Goal: Task Accomplishment & Management: Complete application form

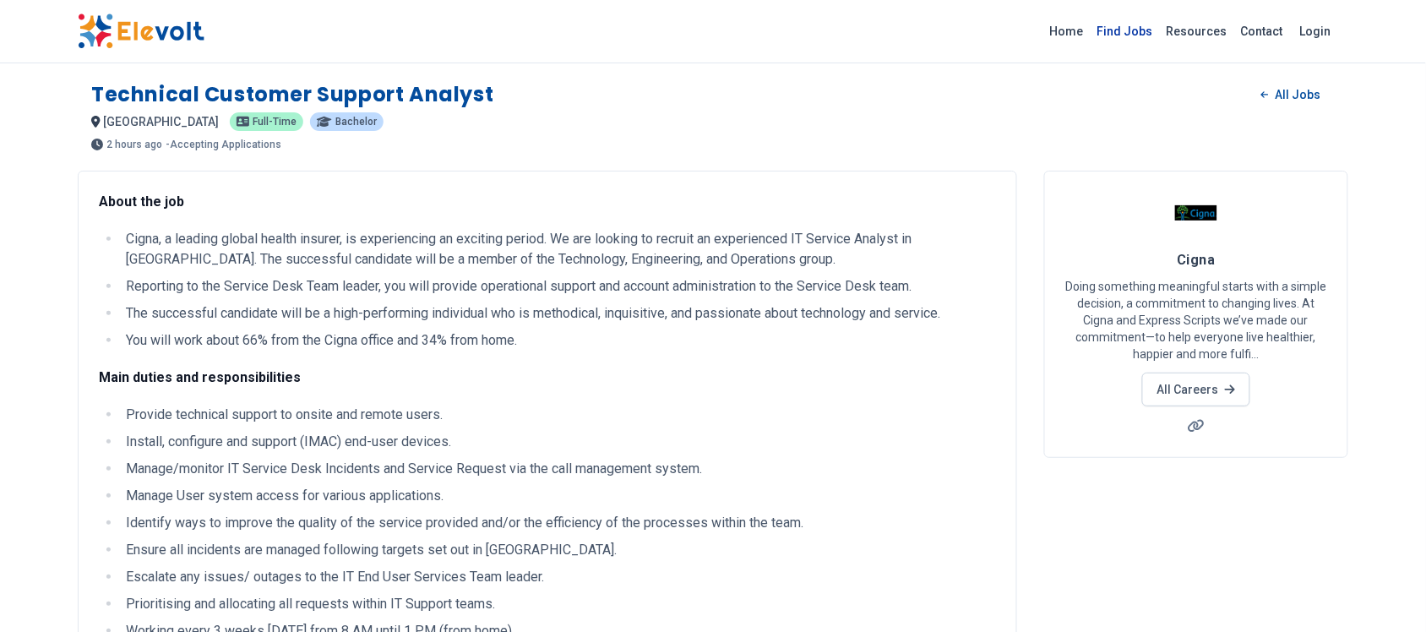
click at [1130, 28] on link "Find Jobs" at bounding box center [1124, 31] width 69 height 27
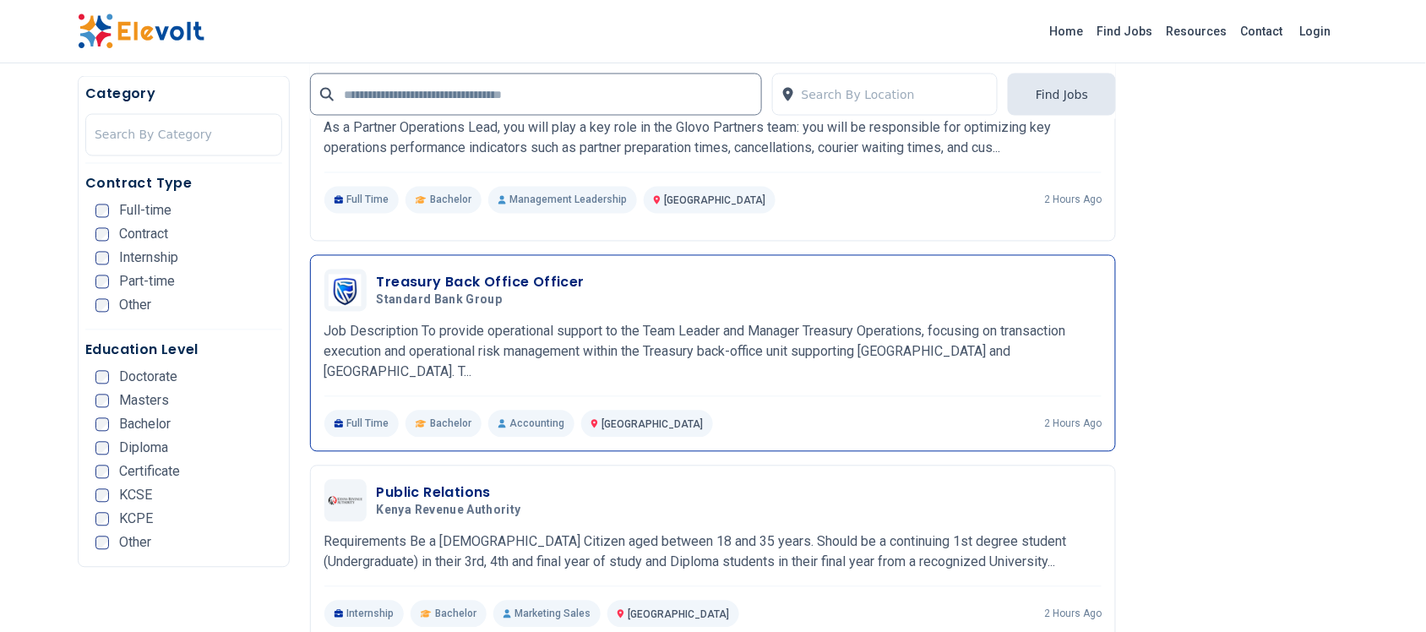
scroll to position [2639, 0]
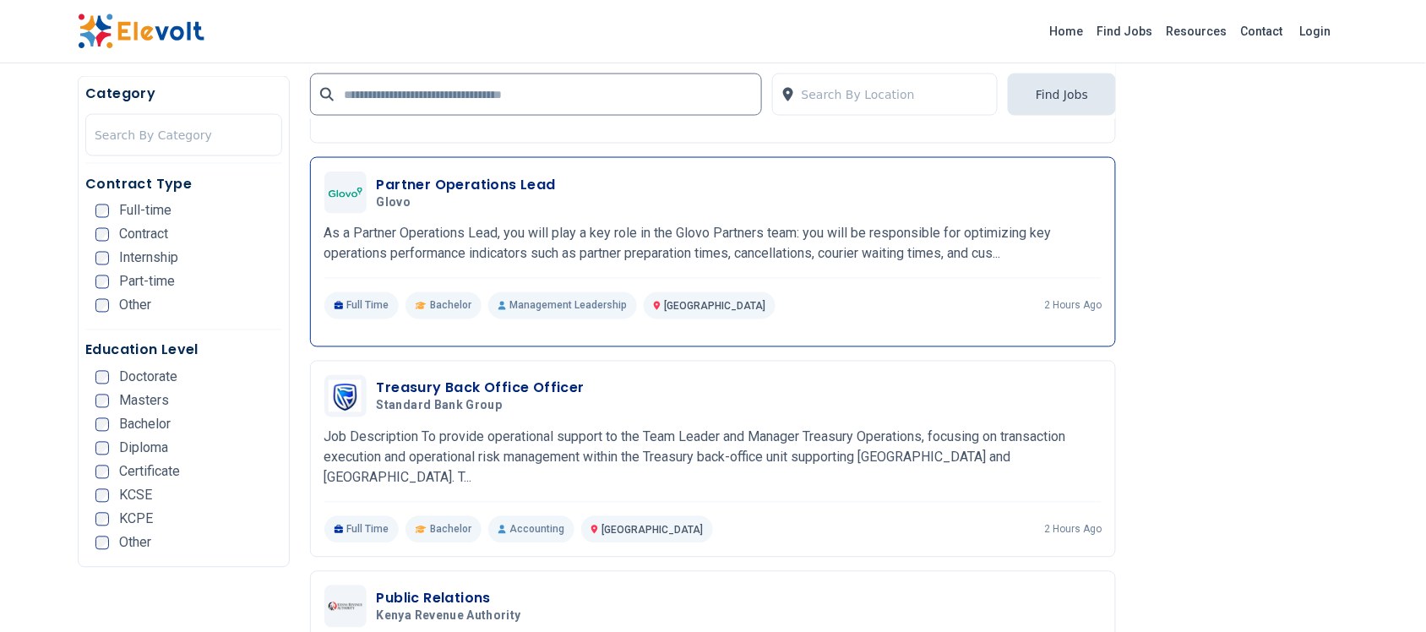
click at [500, 184] on h3 "Partner Operations Lead" at bounding box center [466, 185] width 179 height 20
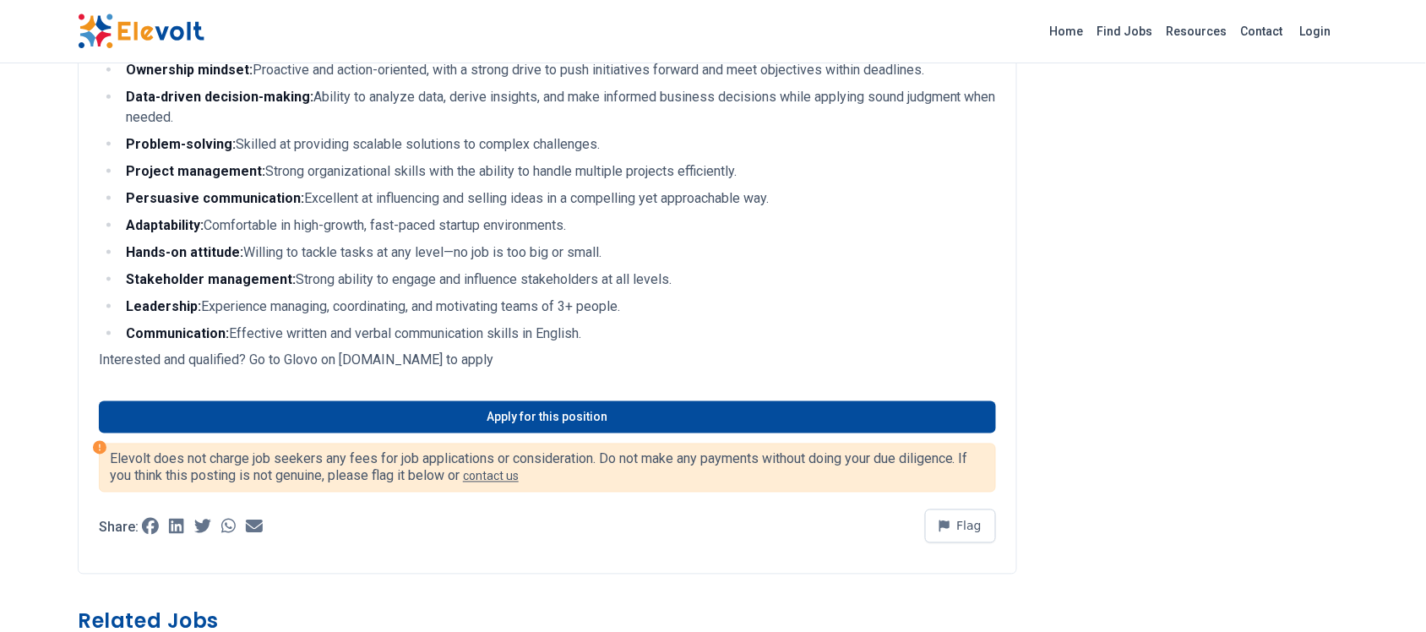
scroll to position [633, 0]
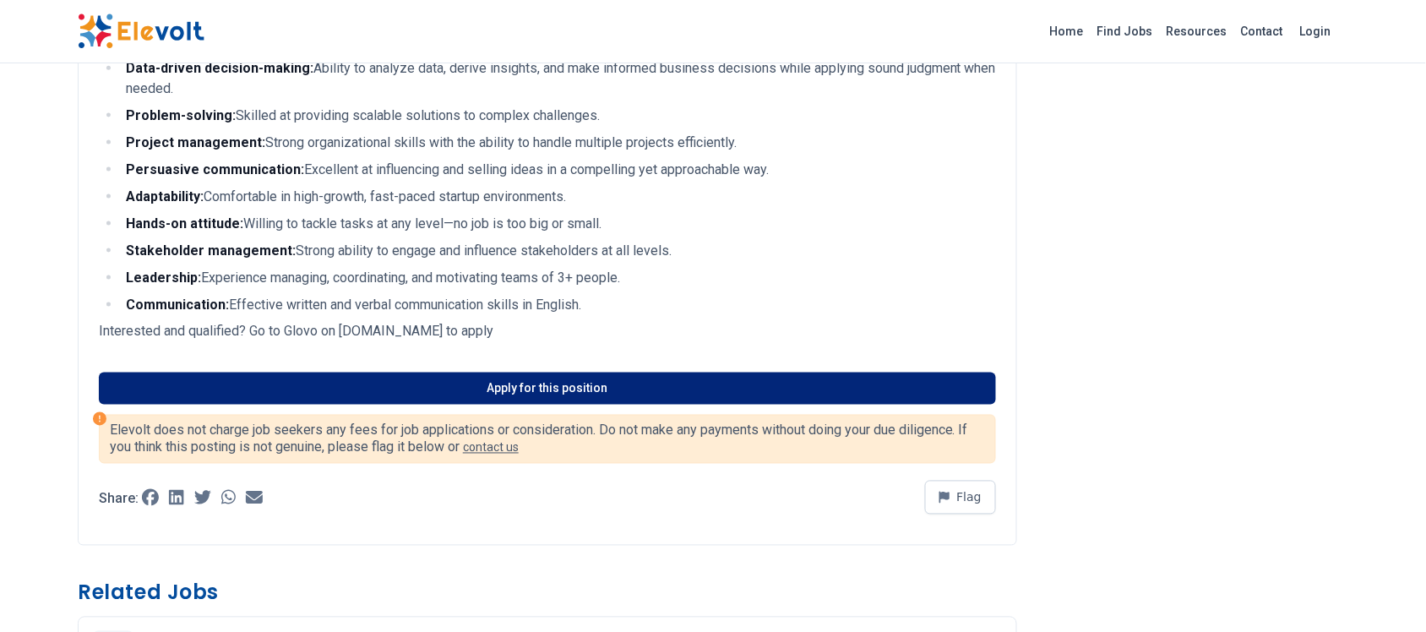
click at [530, 380] on link "Apply for this position" at bounding box center [547, 388] width 897 height 32
